Goal: Transaction & Acquisition: Purchase product/service

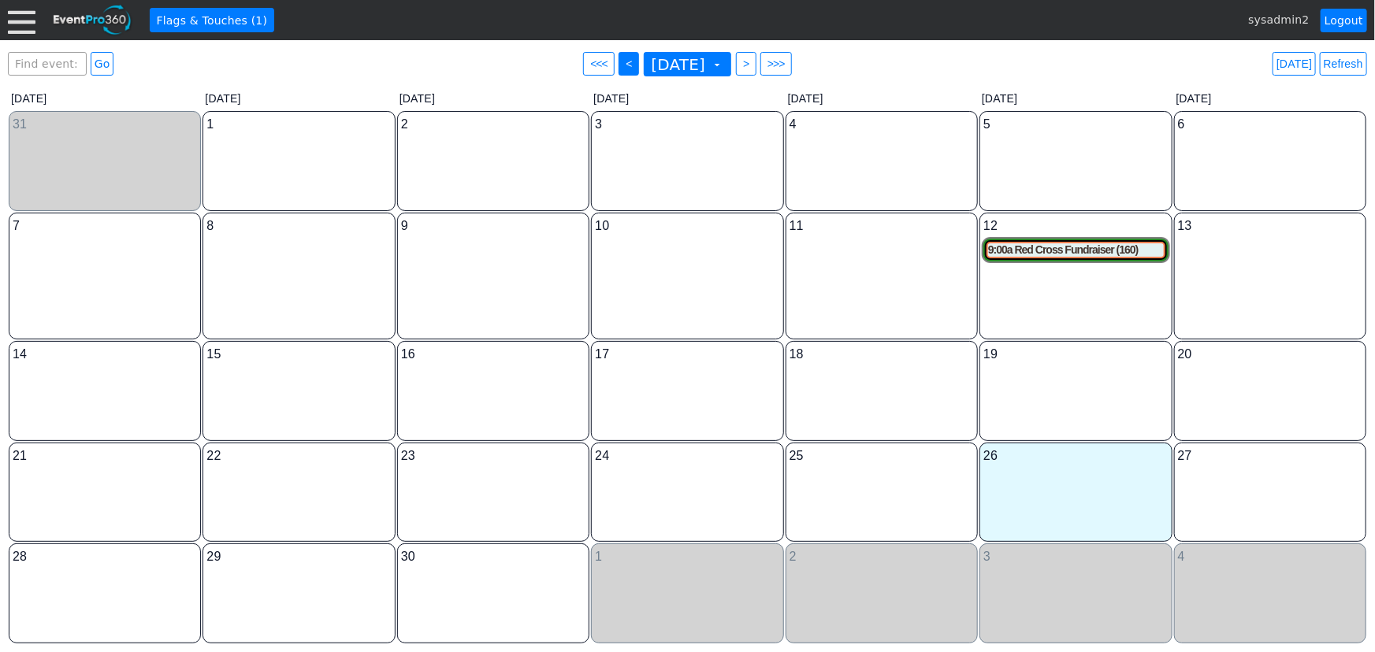
click at [622, 65] on span "<" at bounding box center [628, 64] width 12 height 16
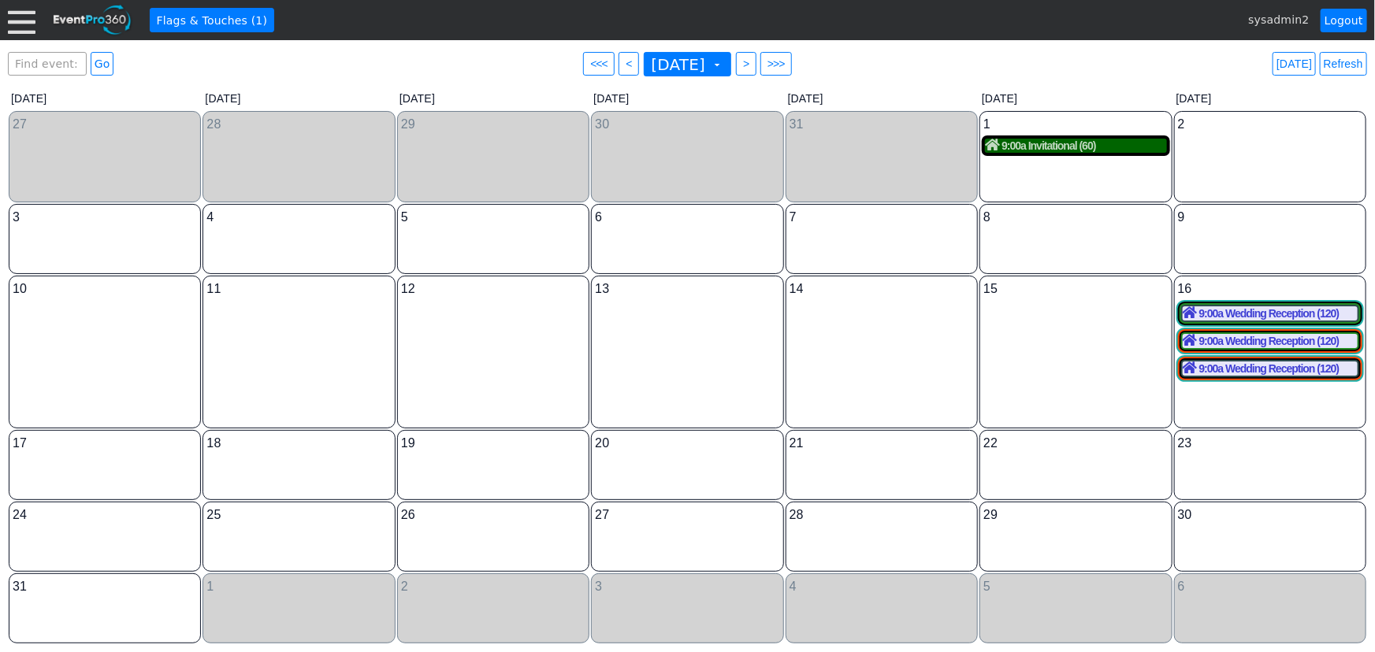
click at [1069, 150] on div "9:00a Invitational (60)" at bounding box center [1075, 146] width 181 height 14
click at [751, 67] on span ">" at bounding box center [746, 64] width 12 height 16
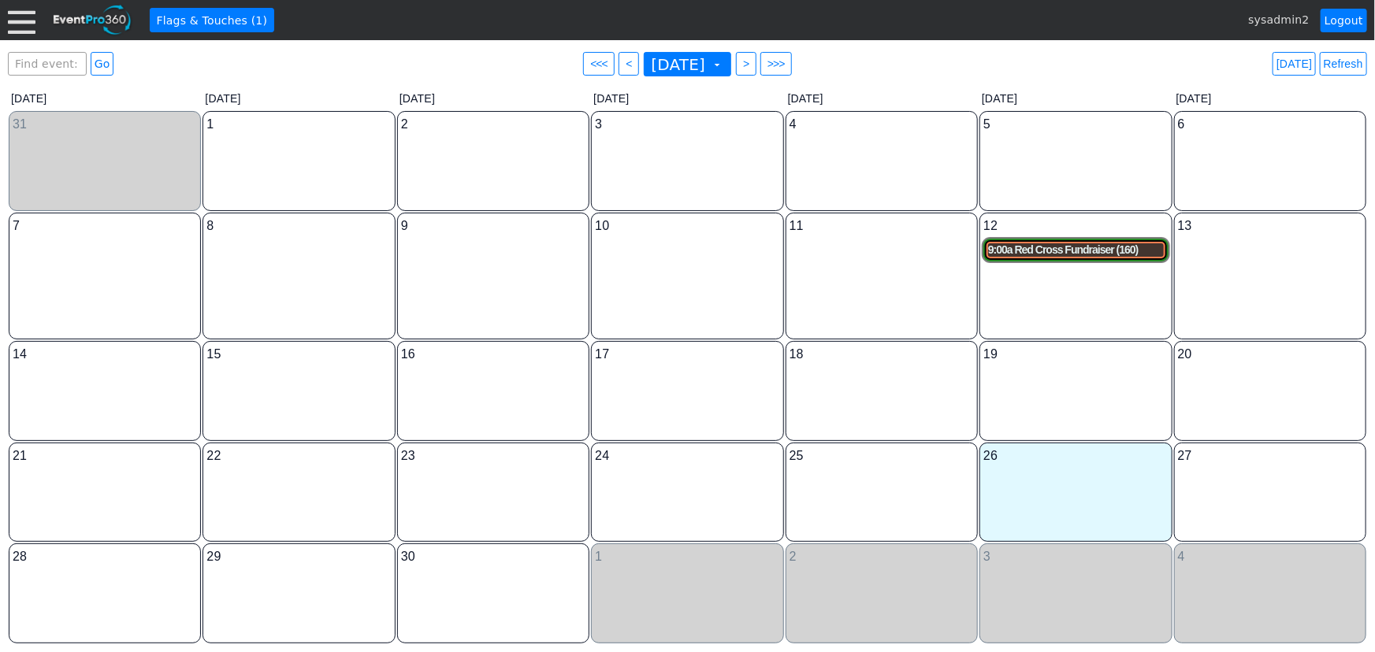
click at [1064, 252] on div "9:00a Red Cross Fundraiser (160)" at bounding box center [1075, 249] width 175 height 13
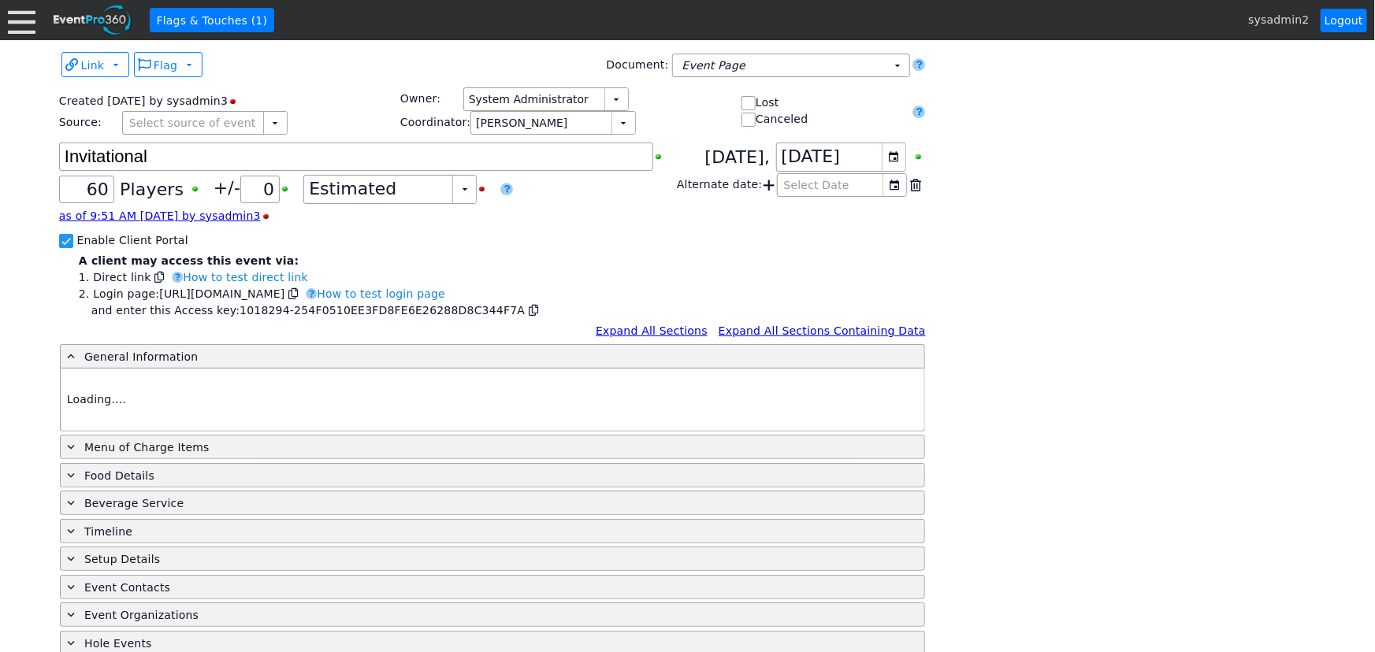
type input "Demo Venue 1"
type input "Golf Outing"
type input "Shamble"
type input "Semi Shotgun"
type input "White"
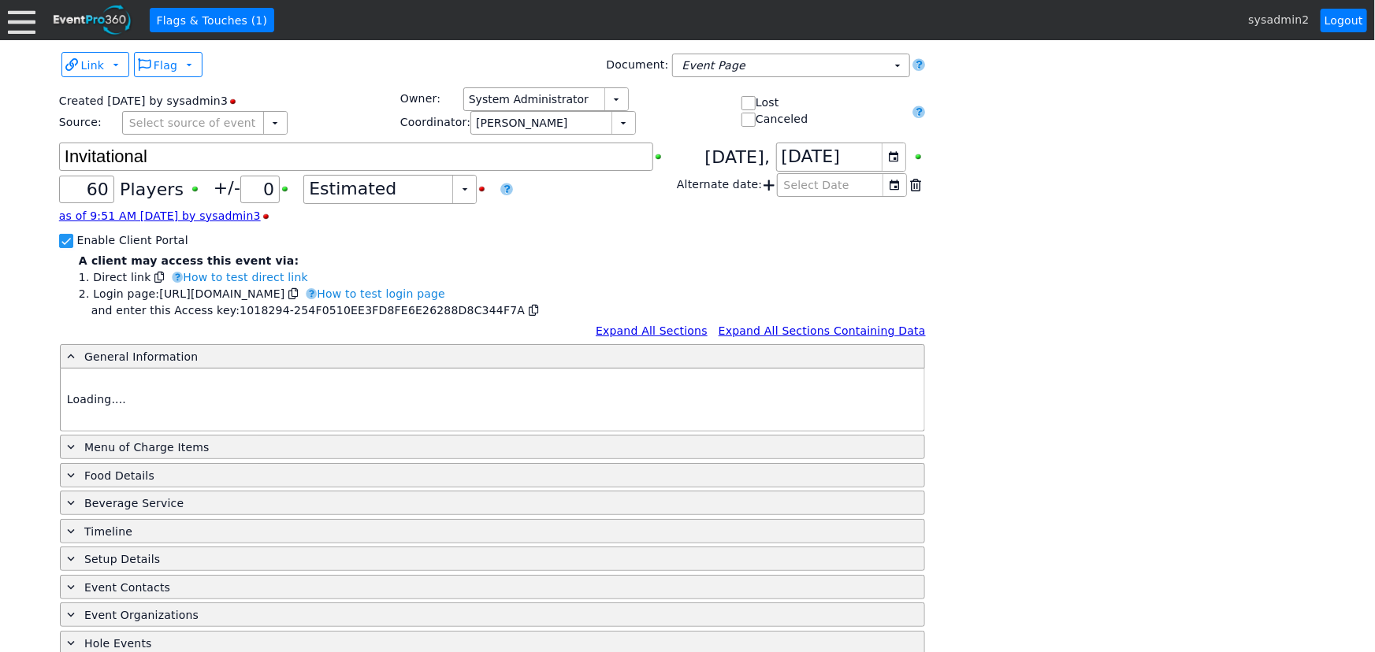
type input "Red"
type input "1018294"
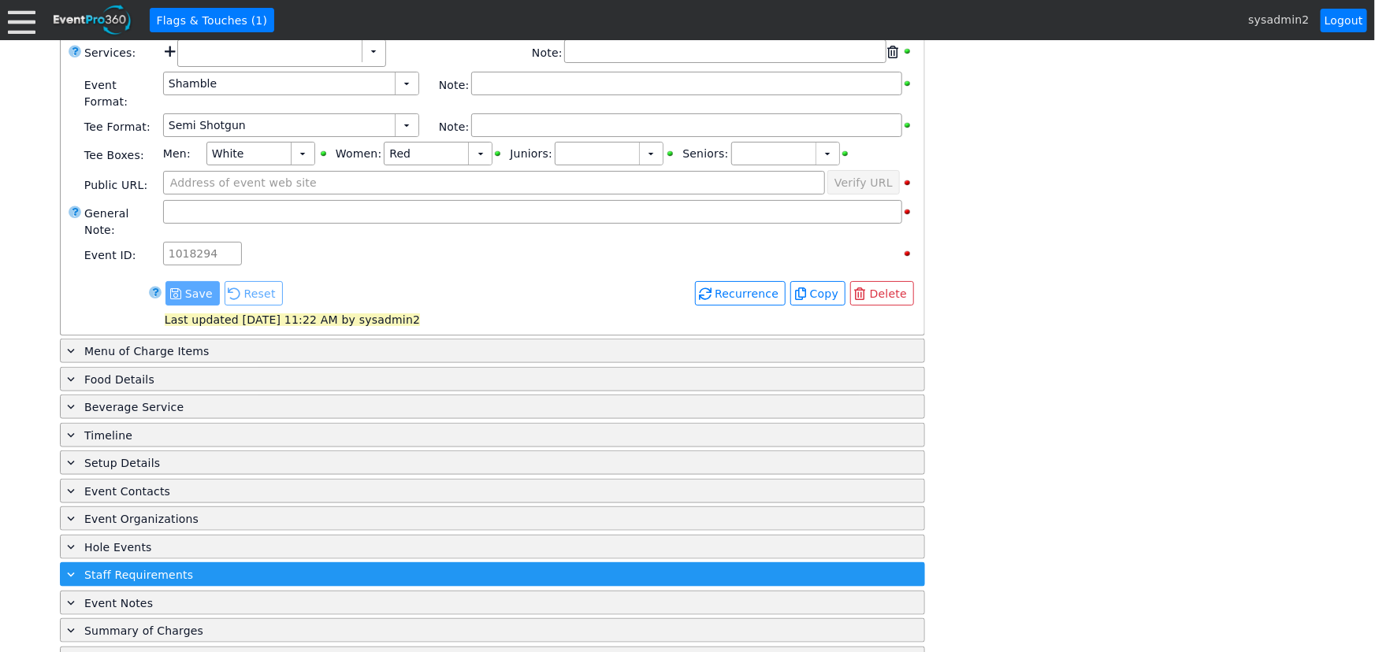
scroll to position [670, 0]
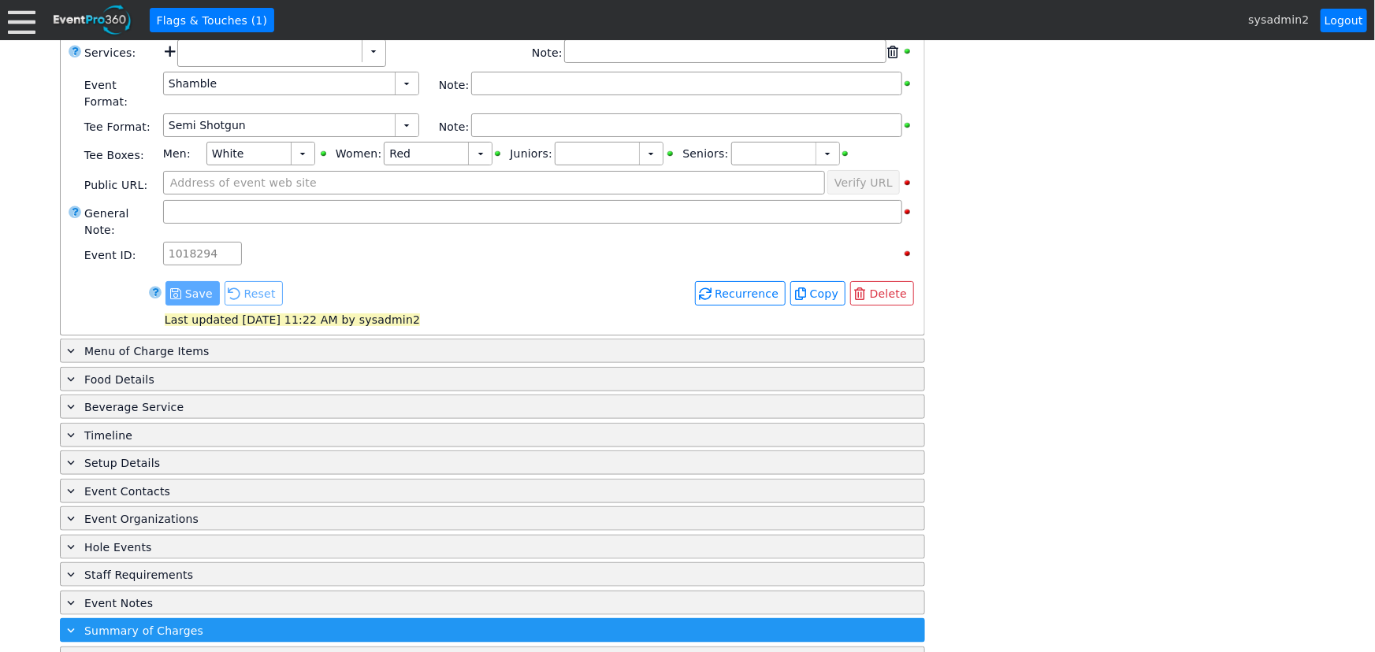
click at [150, 625] on span "Summary of Charges" at bounding box center [143, 631] width 119 height 13
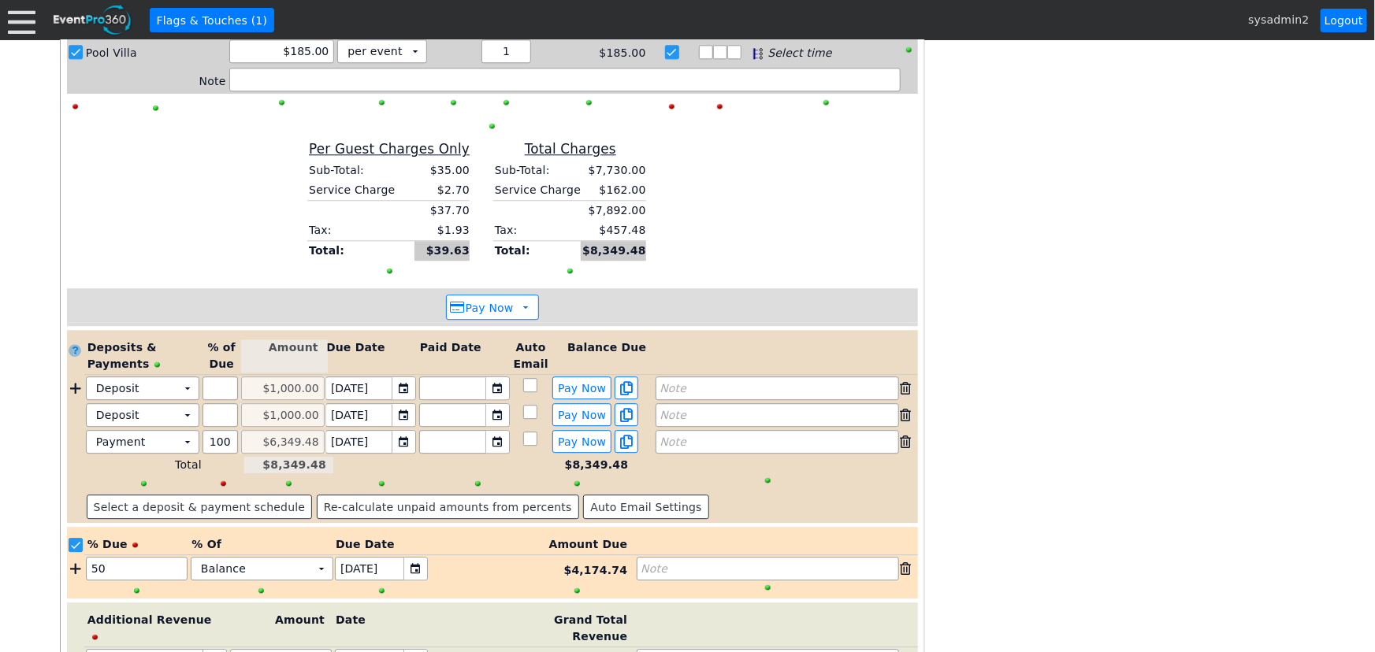
scroll to position [2061, 0]
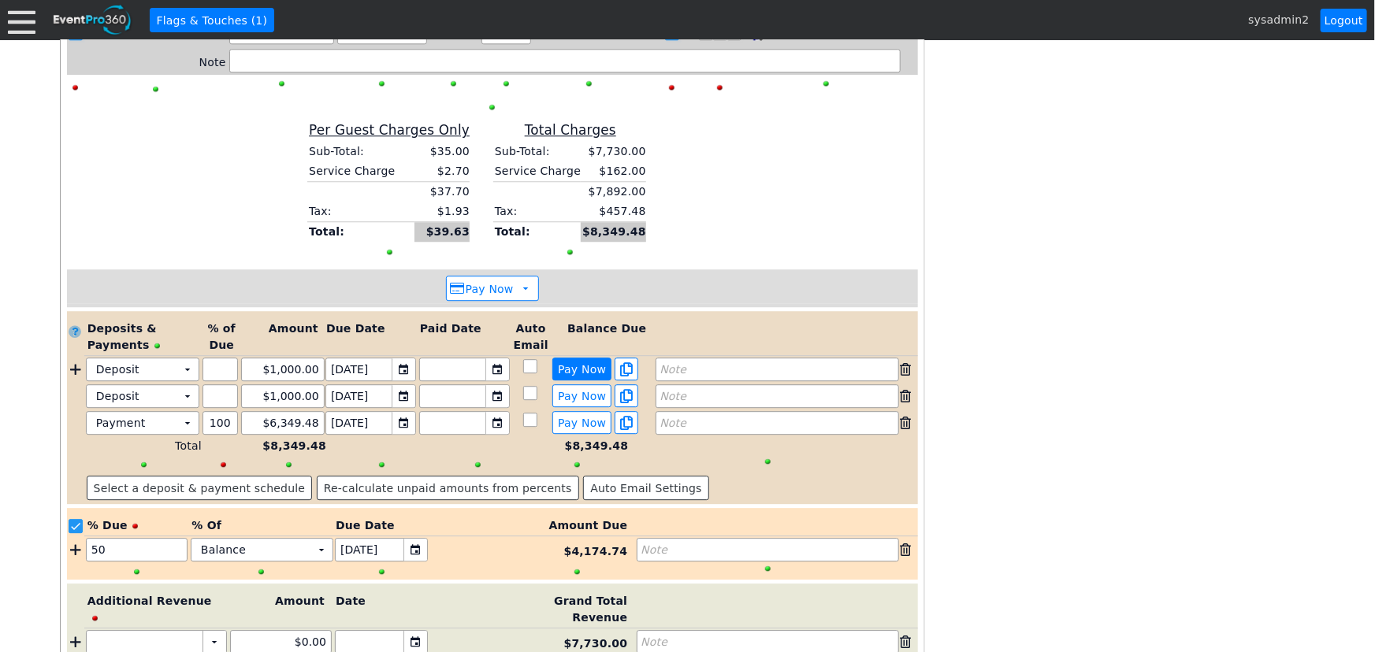
click at [586, 362] on span "Pay Now" at bounding box center [582, 369] width 54 height 14
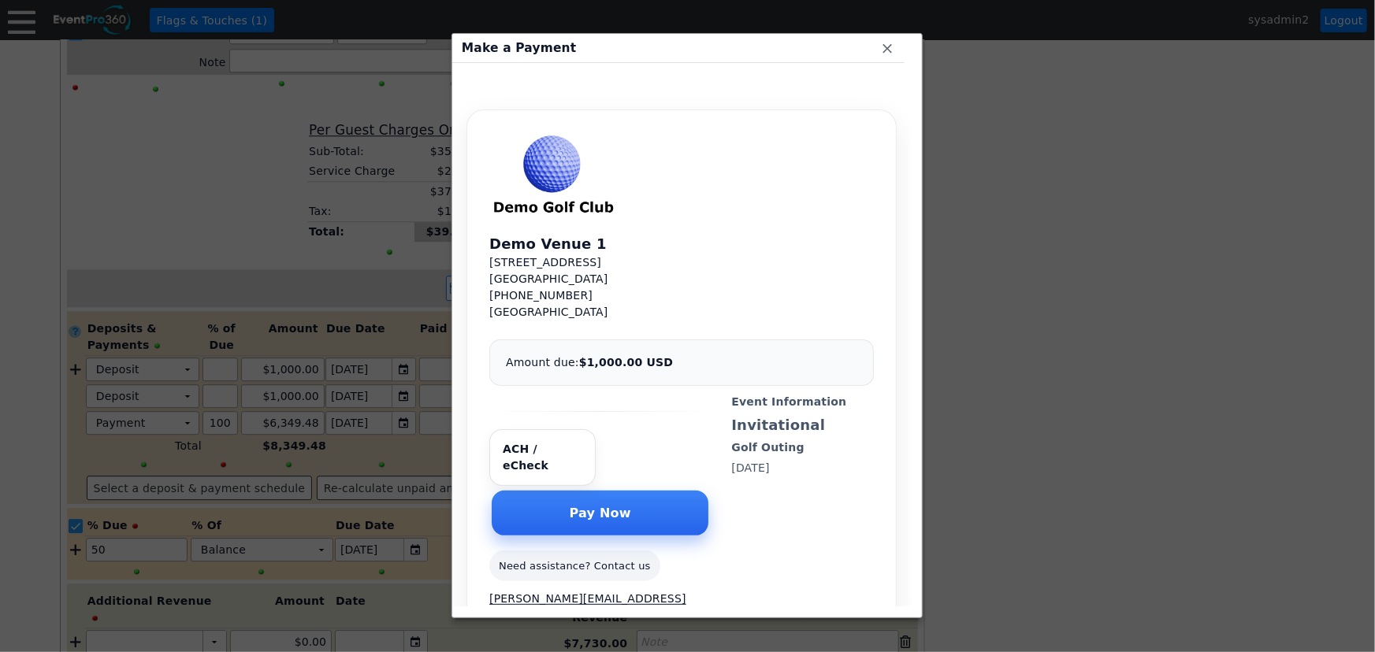
click at [559, 449] on input "Select payment method" at bounding box center [542, 457] width 106 height 57
radio input "true"
click at [884, 49] on span "x" at bounding box center [887, 48] width 16 height 16
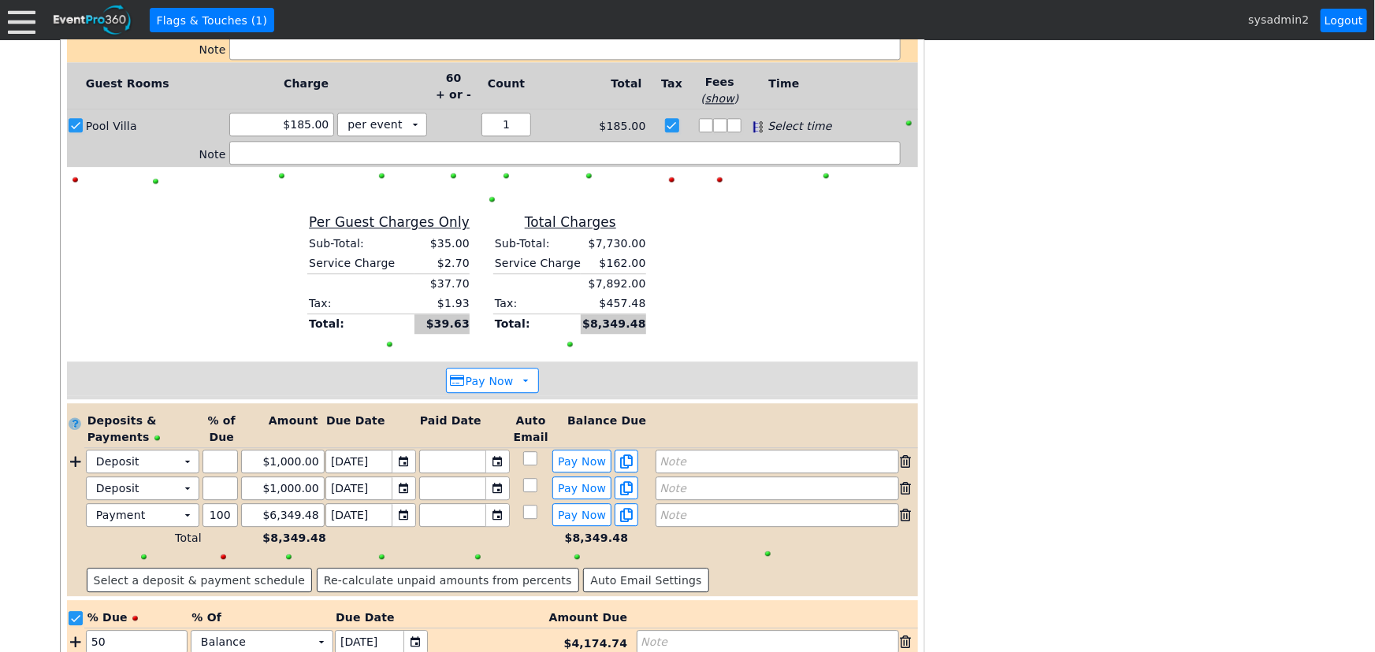
scroll to position [1775, 0]
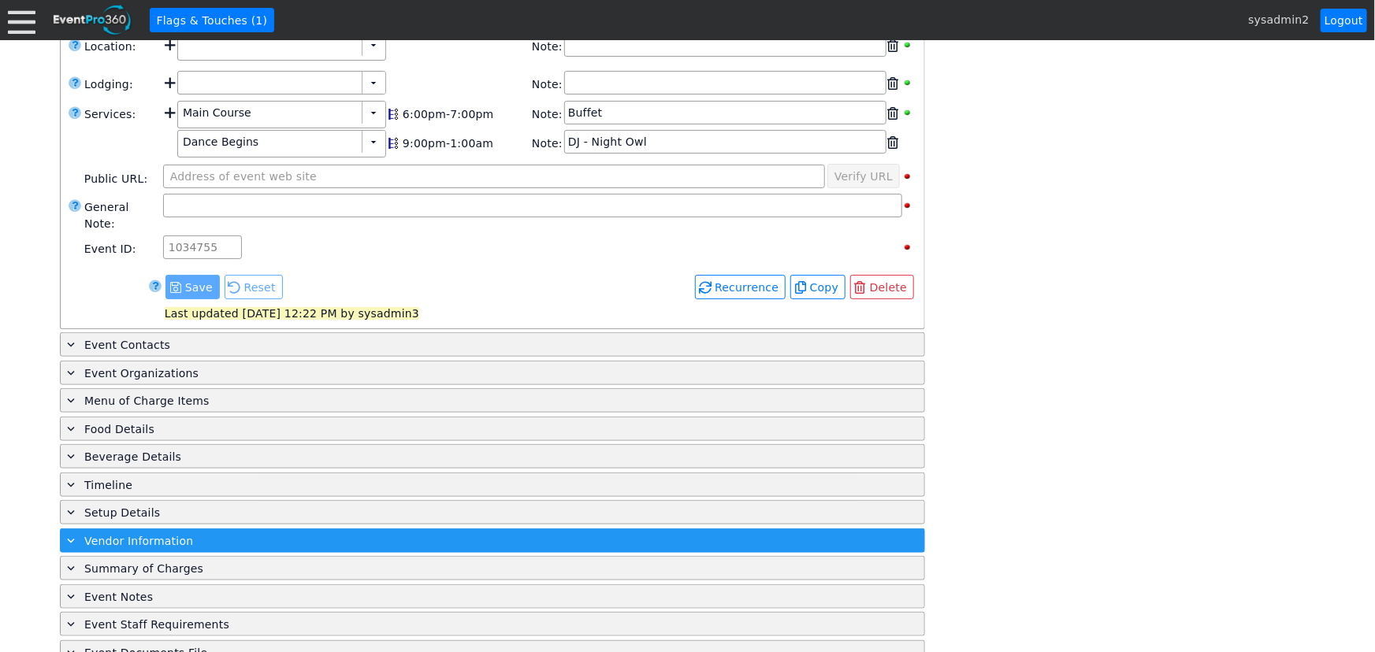
scroll to position [584, 0]
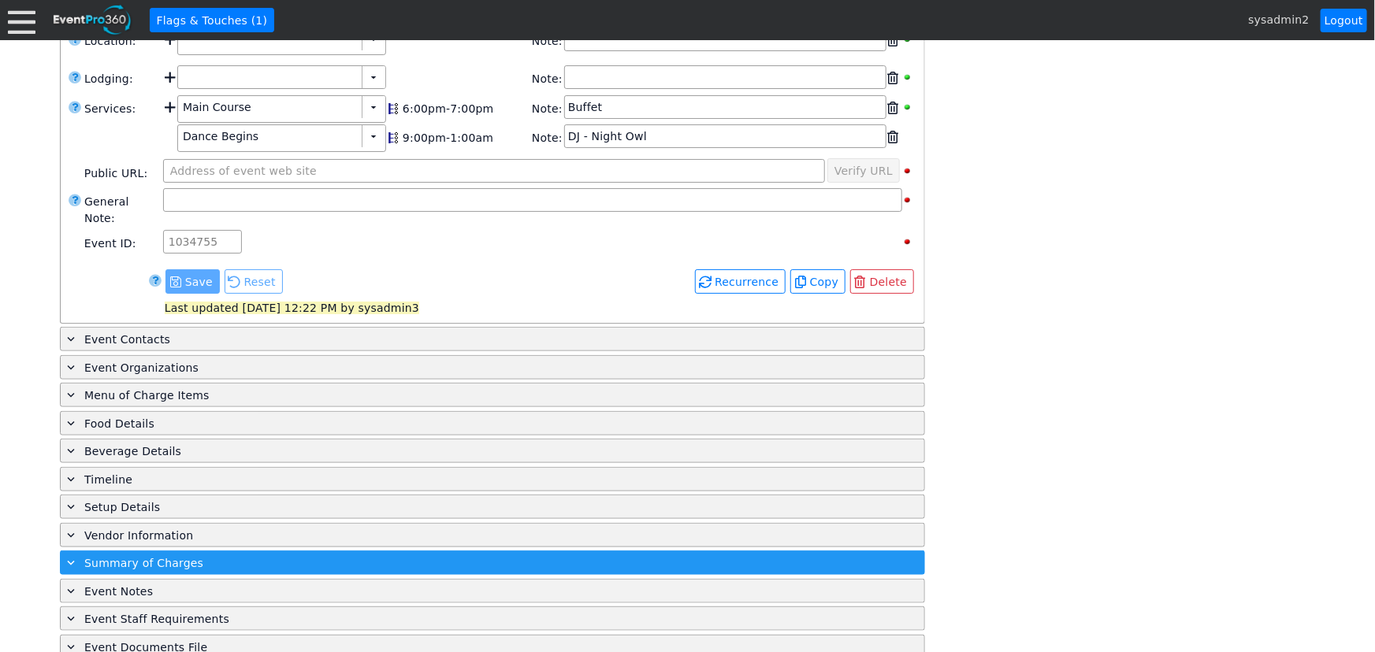
click at [146, 557] on span "Summary of Charges" at bounding box center [143, 563] width 119 height 13
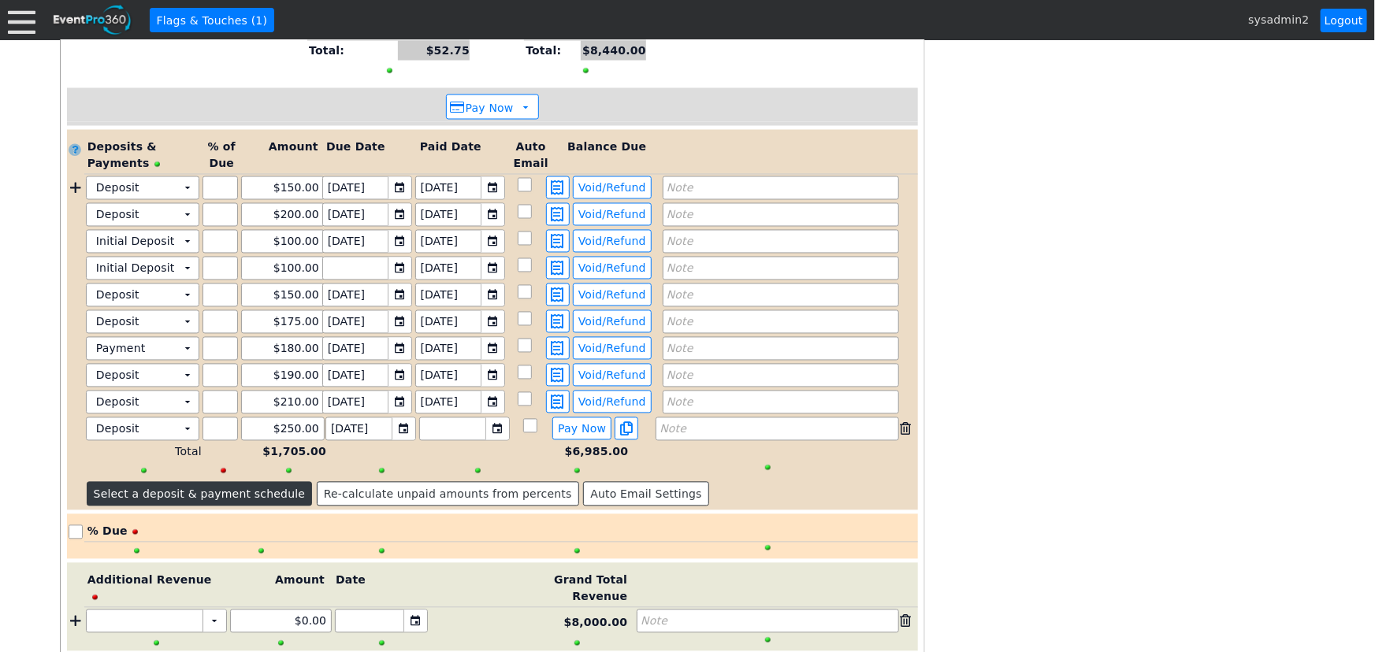
scroll to position [1425, 0]
click at [571, 421] on span "Pay Now" at bounding box center [582, 428] width 54 height 14
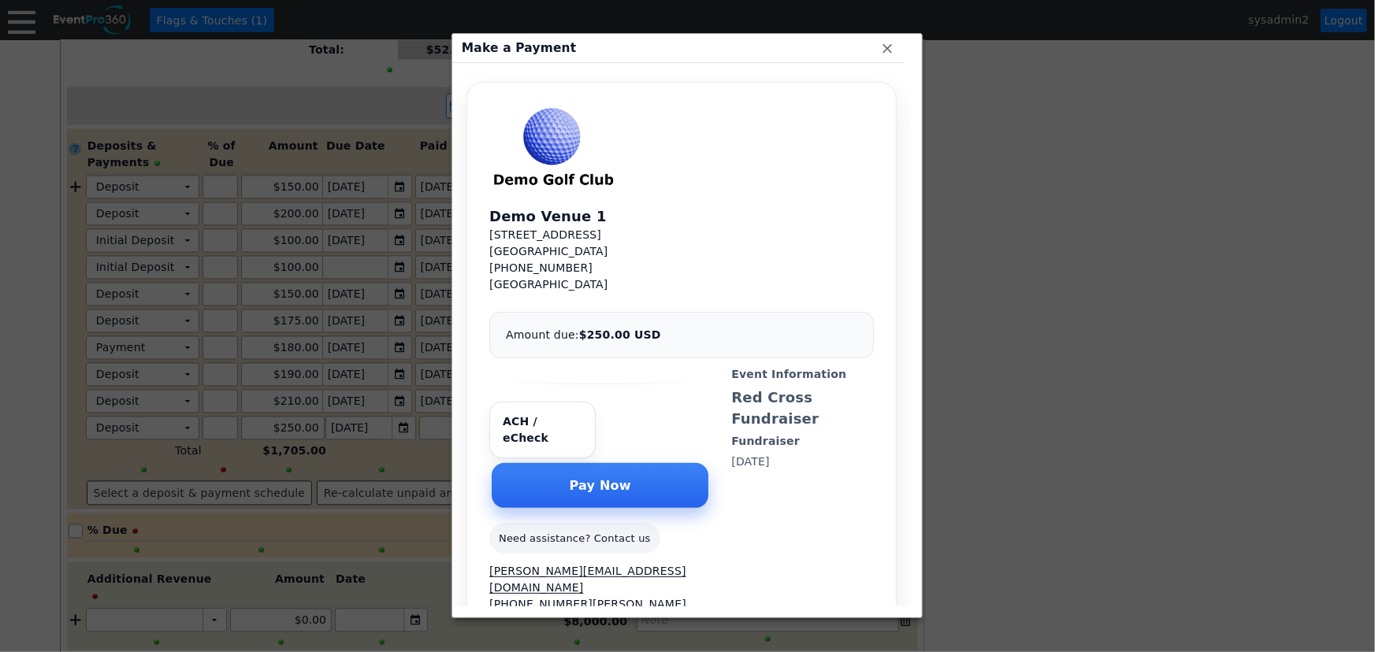
scroll to position [0, 0]
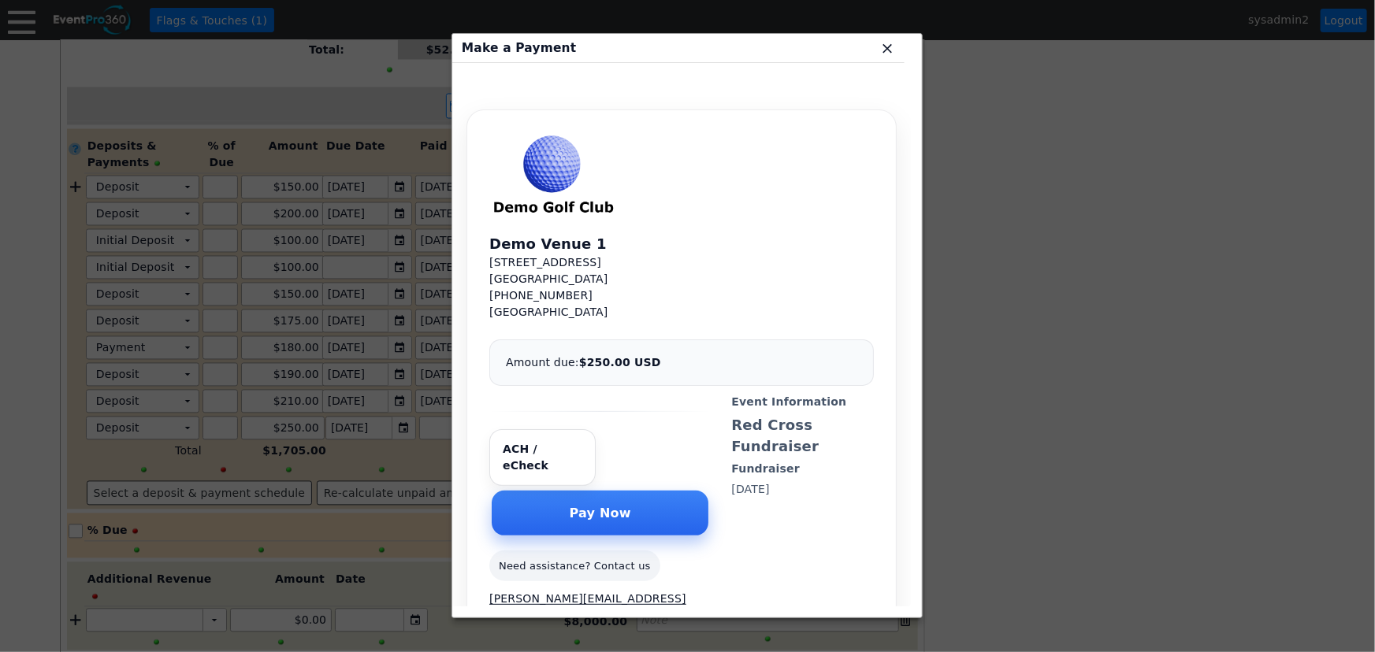
click at [882, 50] on span "x" at bounding box center [887, 48] width 16 height 16
